Goal: Transaction & Acquisition: Purchase product/service

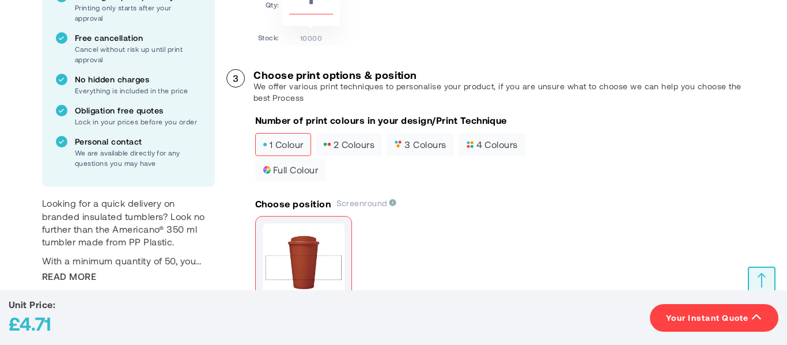
scroll to position [416, 0]
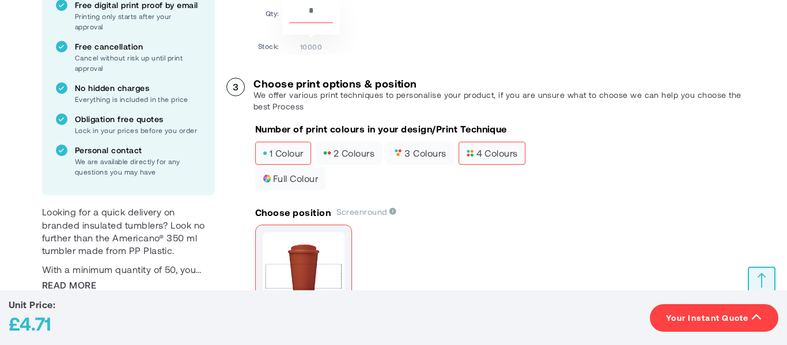
click at [495, 150] on span "4 colours" at bounding box center [492, 153] width 52 height 8
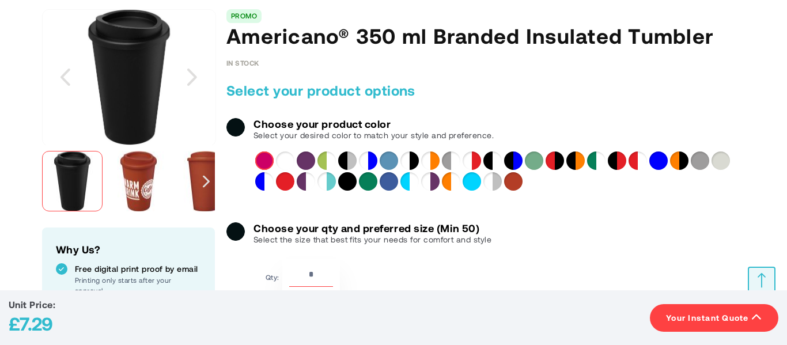
scroll to position [151, 0]
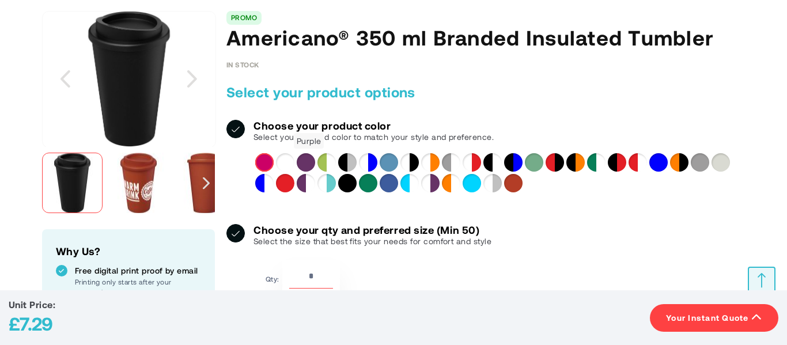
click at [312, 161] on div "Purple" at bounding box center [306, 162] width 18 height 18
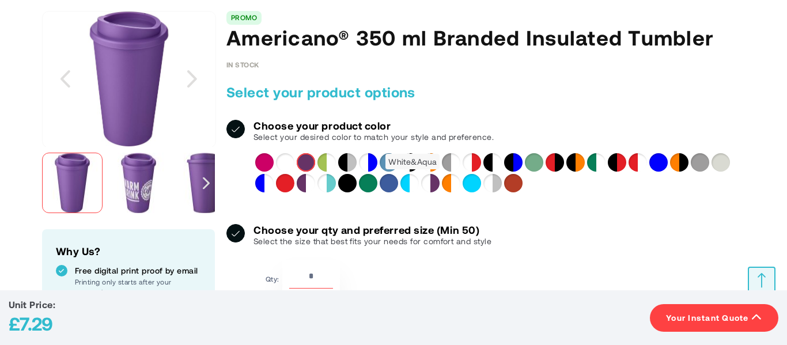
click at [406, 183] on div "White&Aqua" at bounding box center [409, 183] width 18 height 18
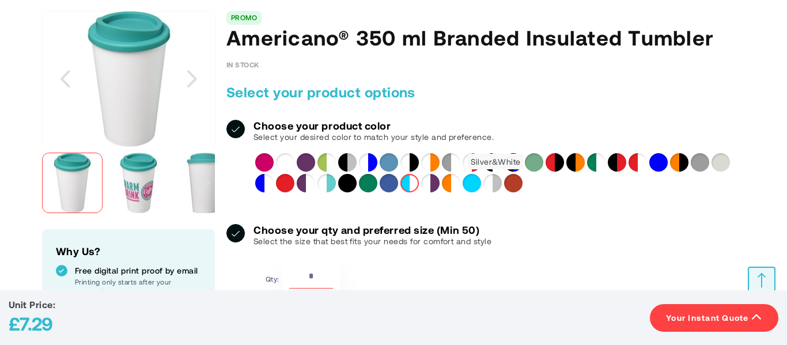
click at [491, 190] on div "Silver&White" at bounding box center [492, 183] width 18 height 18
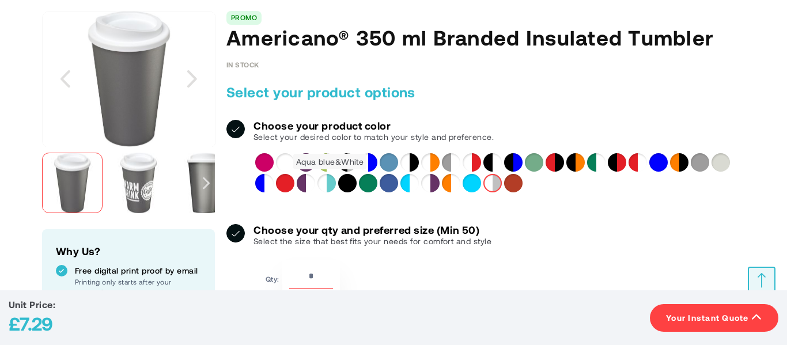
click at [325, 181] on div "Aqua blue&White" at bounding box center [326, 183] width 18 height 18
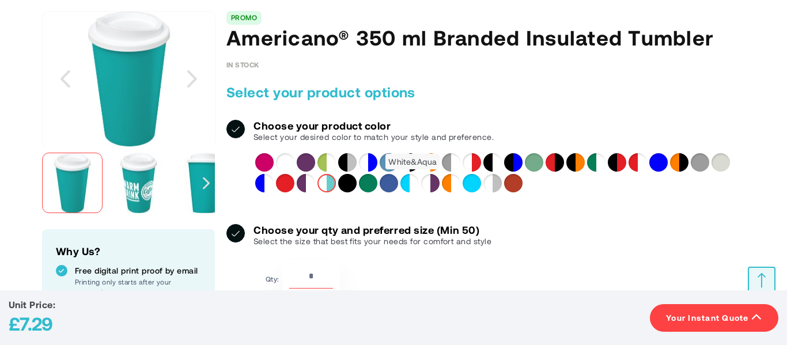
click at [413, 181] on div "White&Aqua" at bounding box center [409, 183] width 18 height 18
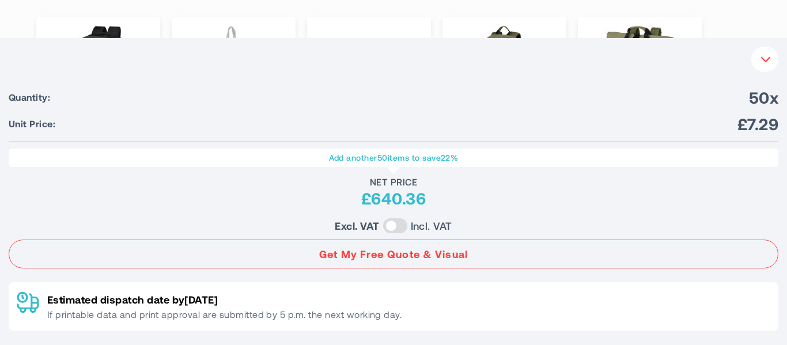
scroll to position [1266, 0]
click at [760, 67] on button "Your Instant Quote" at bounding box center [764, 59] width 27 height 25
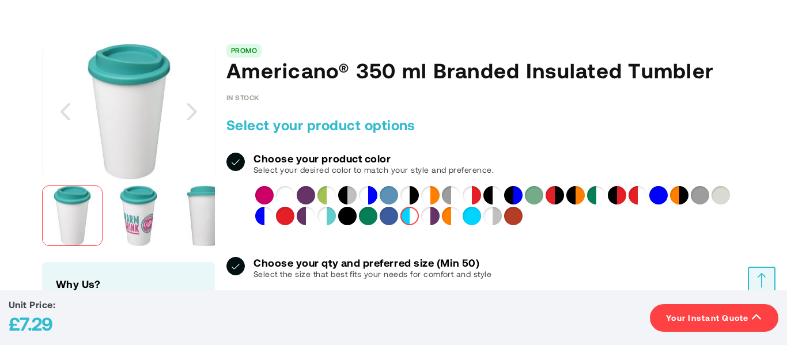
scroll to position [122, 0]
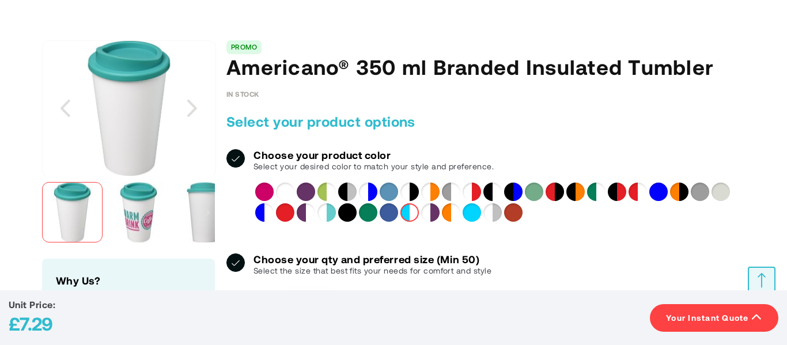
click at [504, 125] on h2 "Select your product options" at bounding box center [485, 121] width 518 height 18
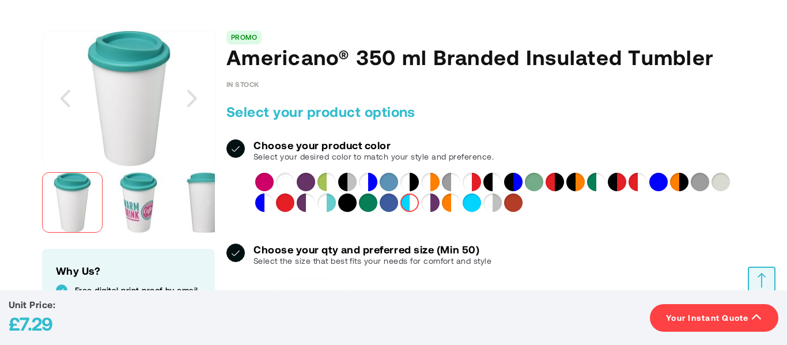
scroll to position [120, 0]
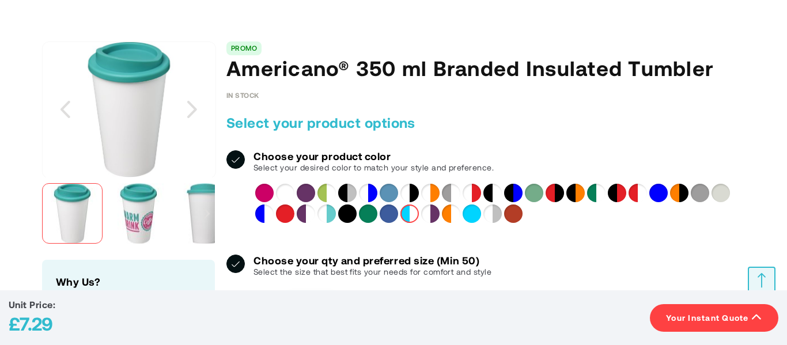
click at [280, 188] on div "White" at bounding box center [285, 193] width 18 height 18
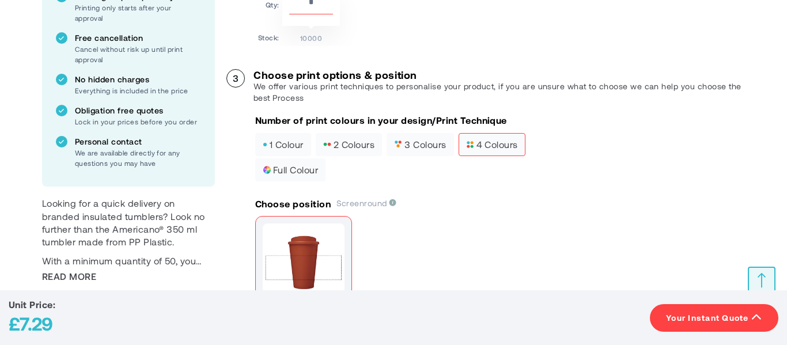
scroll to position [426, 0]
click at [287, 141] on span "1 colour" at bounding box center [283, 144] width 41 height 8
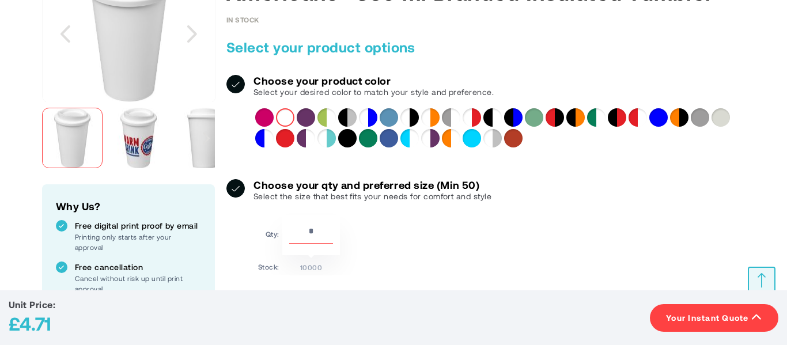
scroll to position [199, 0]
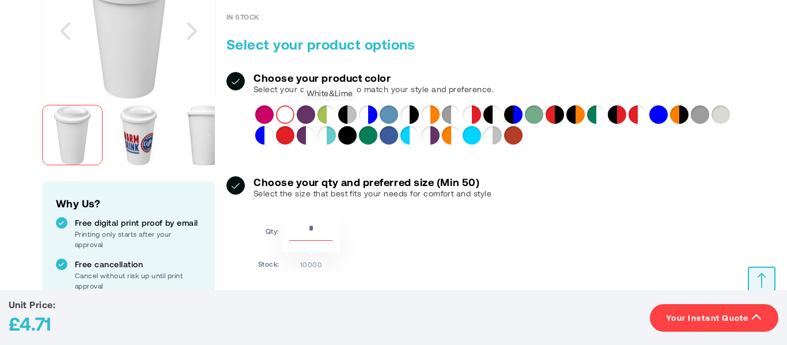
click at [329, 117] on div "White&Lime" at bounding box center [326, 114] width 18 height 18
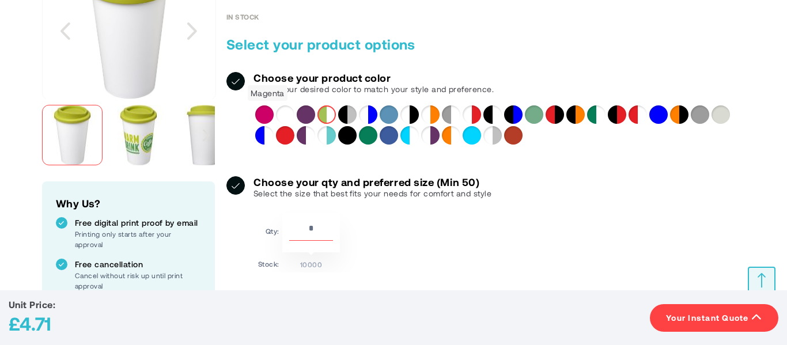
click at [264, 116] on div "Magenta" at bounding box center [264, 114] width 18 height 18
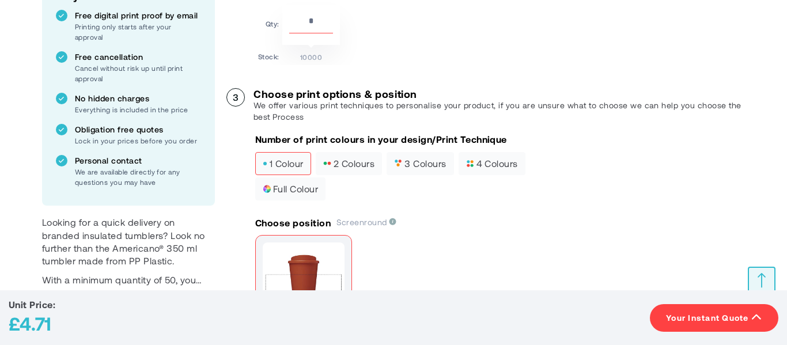
scroll to position [407, 0]
click at [309, 184] on span "full colour" at bounding box center [290, 188] width 55 height 8
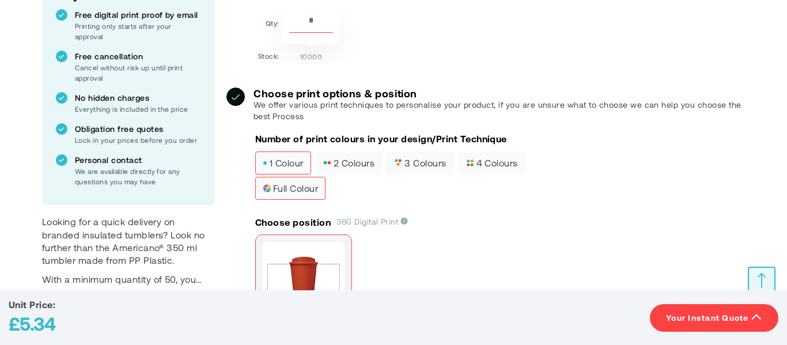
click at [294, 159] on span "1 colour" at bounding box center [283, 163] width 41 height 8
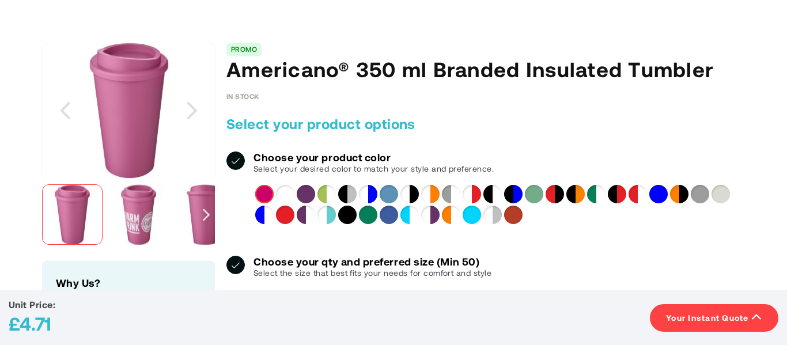
scroll to position [115, 0]
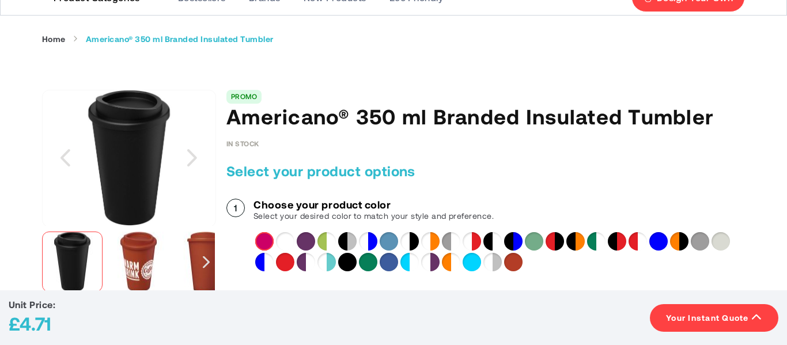
scroll to position [71, 0]
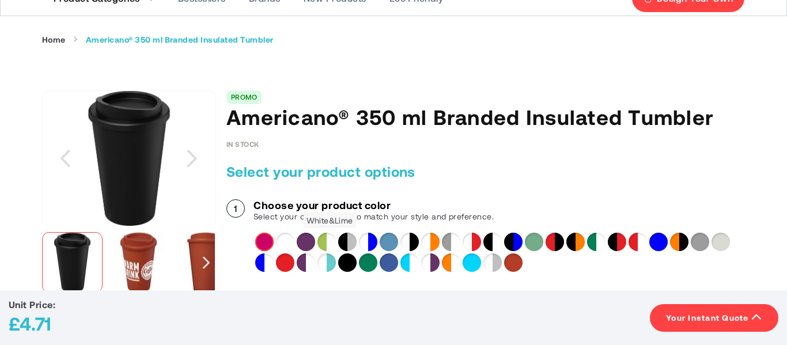
click at [328, 237] on div "White&Lime" at bounding box center [326, 242] width 18 height 18
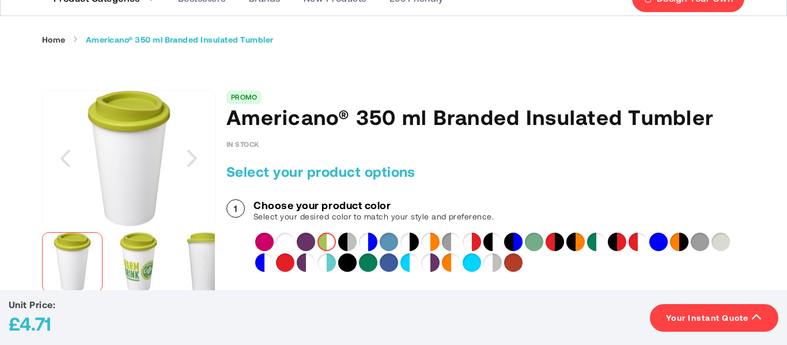
scroll to position [0, 0]
